Goal: Task Accomplishment & Management: Use online tool/utility

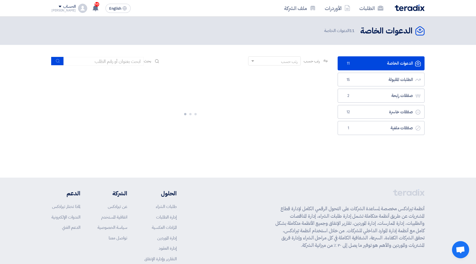
click at [313, 152] on div at bounding box center [189, 113] width 277 height 86
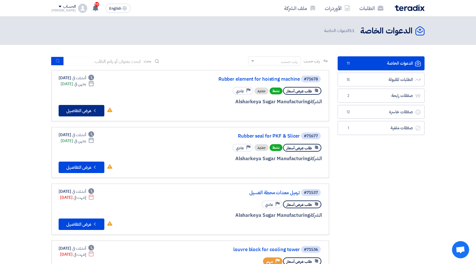
click at [85, 112] on button "Check details عرض التفاصيل" at bounding box center [82, 110] width 46 height 11
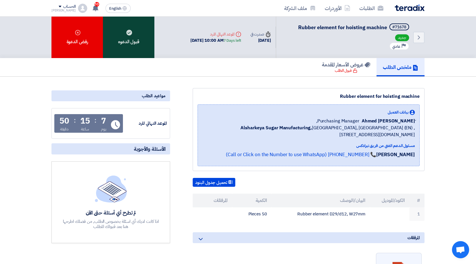
click at [141, 33] on div "قبول الدعوه" at bounding box center [128, 37] width 51 height 41
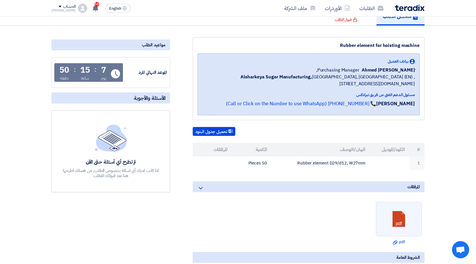
scroll to position [57, 0]
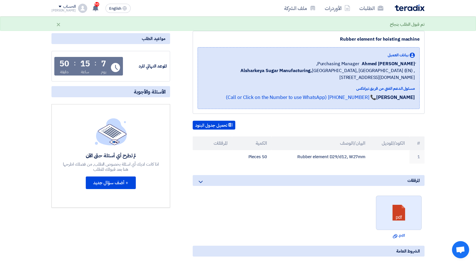
click at [402, 220] on link at bounding box center [399, 213] width 46 height 34
click at [179, 194] on div "Rubber element for hoisting machine بيانات العميل ِAhmed Omar Purchasing Manage…" at bounding box center [301, 229] width 254 height 397
